Goal: Browse casually: Explore the website without a specific task or goal

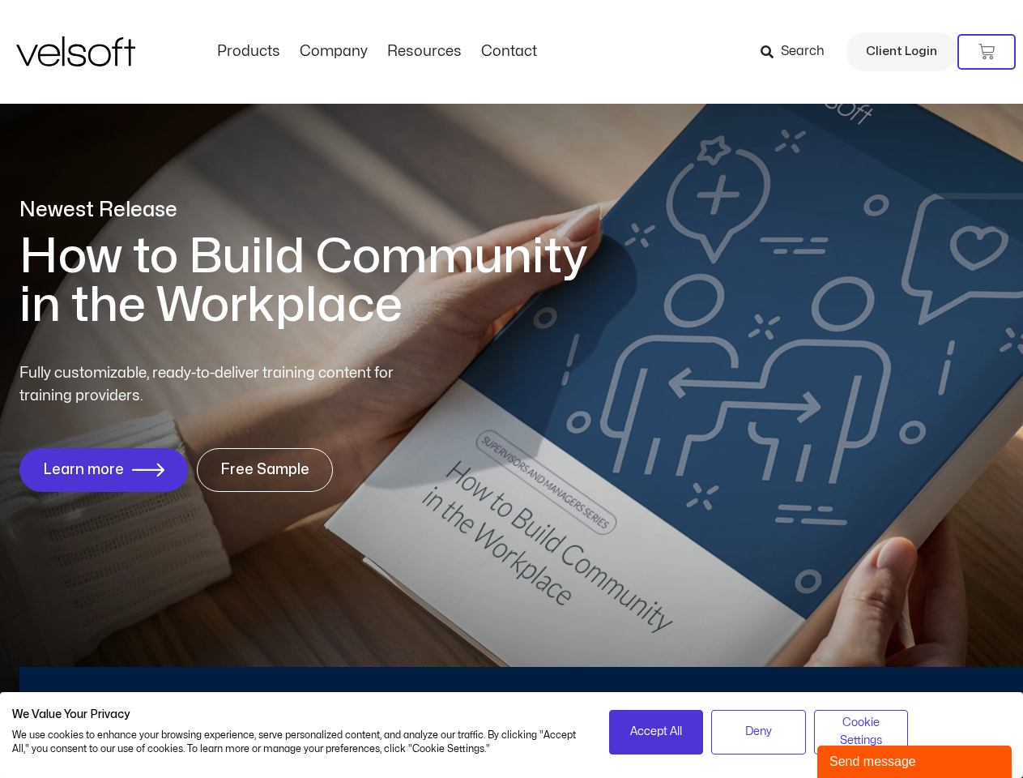
click at [511, 389] on div "Fully customizable, ready-to-deliver training content for training providers. L…" at bounding box center [511, 427] width 984 height 130
click at [987, 52] on icon at bounding box center [987, 52] width 16 height 16
click at [656, 731] on span "Accept All" at bounding box center [656, 732] width 52 height 18
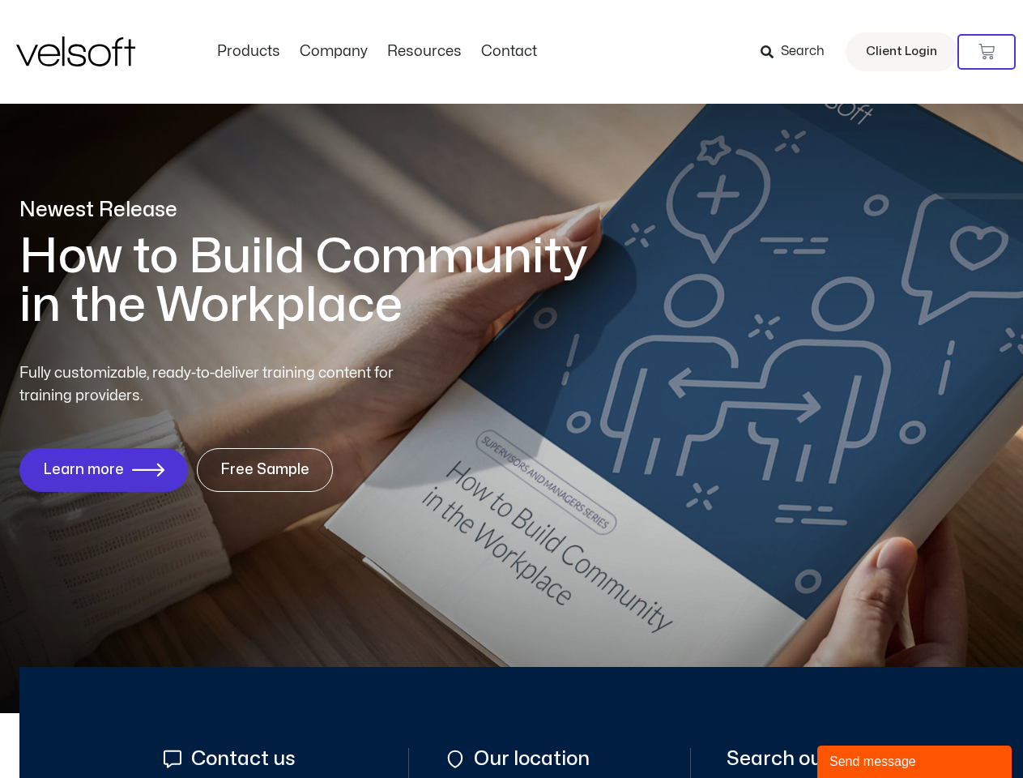
click at [915, 761] on div "Send message" at bounding box center [914, 761] width 170 height 19
